Goal: Transaction & Acquisition: Register for event/course

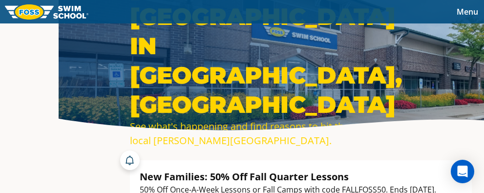
click at [0, 0] on link "Schools" at bounding box center [0, 0] width 0 height 0
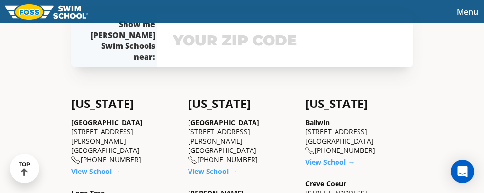
click at [311, 54] on input "text" at bounding box center [285, 40] width 229 height 28
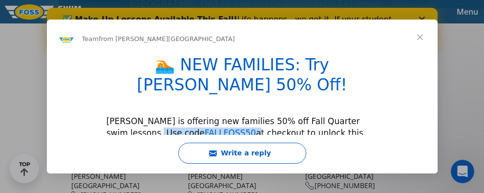
drag, startPoint x: 172, startPoint y: 115, endPoint x: 124, endPoint y: 115, distance: 47.9
click at [124, 116] on div "FOSS is offering new families 50% off Fall Quarter swim lessons. Use code FALLF…" at bounding box center [243, 139] width 272 height 46
copy div "FALLFOSS50"
click at [413, 41] on span "Close" at bounding box center [420, 37] width 35 height 35
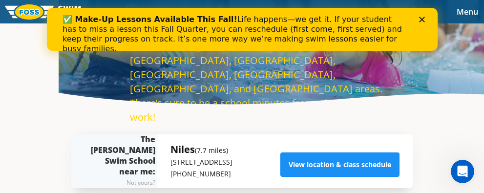
scroll to position [49, 0]
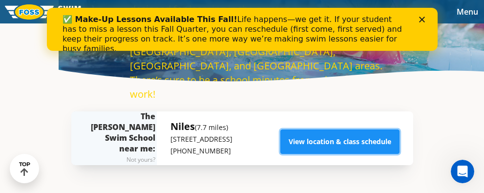
click at [389, 145] on link "View location & class schedule" at bounding box center [340, 142] width 119 height 24
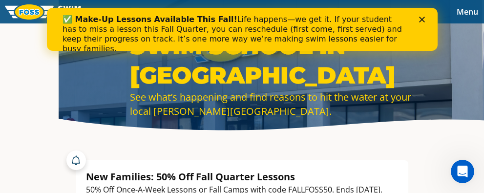
click at [422, 21] on polygon "Close" at bounding box center [422, 20] width 6 height 6
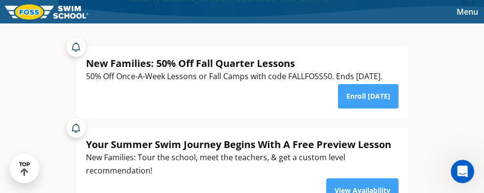
scroll to position [98, 0]
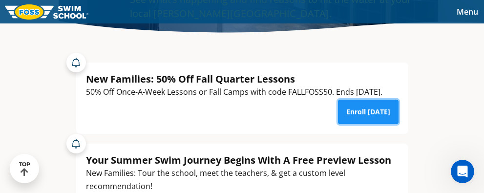
click at [399, 100] on link "Enroll Today" at bounding box center [368, 112] width 61 height 24
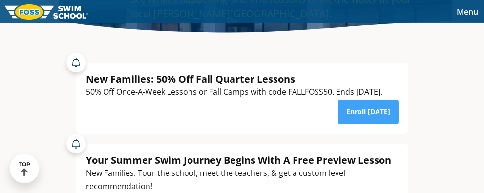
click at [0, 0] on link "Swim Path® Program" at bounding box center [0, 0] width 0 height 0
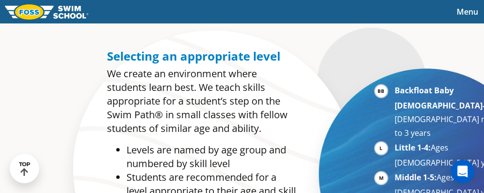
scroll to position [440, 0]
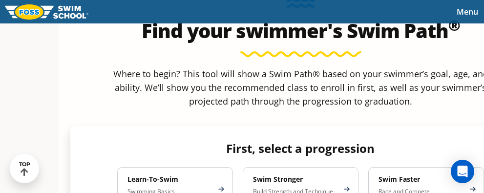
scroll to position [831, 0]
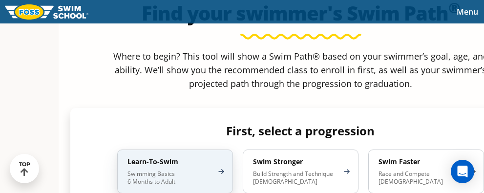
click at [159, 150] on div "Learn-To-Swim Swimming Basics 6 Months to Adult" at bounding box center [175, 172] width 116 height 44
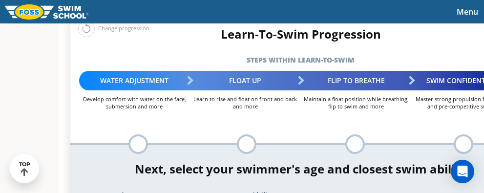
scroll to position [929, 0]
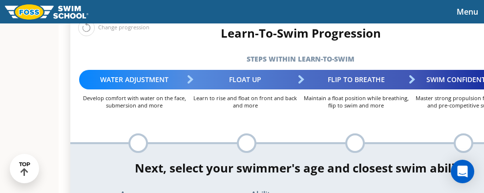
select select "adult-18-years-"
click at [259, 162] on div "*In this class, your swimmer will focus on multiple steps within the progressio…" at bounding box center [300, 193] width 461 height 99
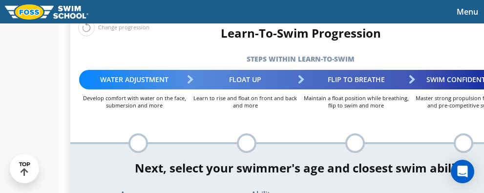
select select "adult-18-years--when-in-the-water-reliant-on-a-life-jacket-or-floatation-device"
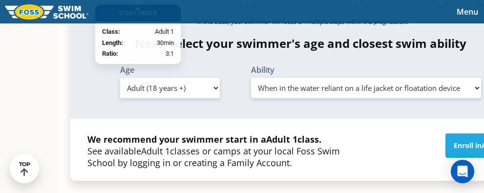
scroll to position [1075, 0]
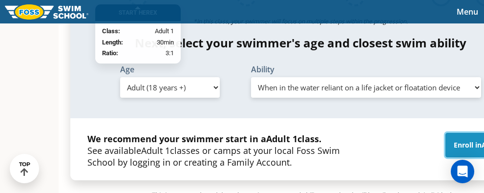
click at [446, 133] on link "Enroll in Adult 1" at bounding box center [480, 145] width 69 height 24
